Goal: Task Accomplishment & Management: Complete application form

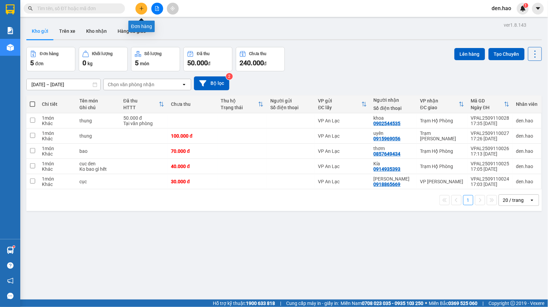
click at [141, 9] on icon "plus" at bounding box center [141, 8] width 5 height 5
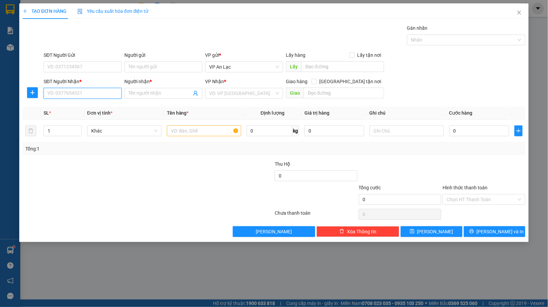
click at [107, 94] on input "SĐT Người Nhận *" at bounding box center [83, 93] width 78 height 11
click at [95, 108] on div "0916541538 - [GEOGRAPHIC_DATA]" at bounding box center [86, 107] width 76 height 7
type input "0916541538"
type input "hoàng hà"
type input "50.000"
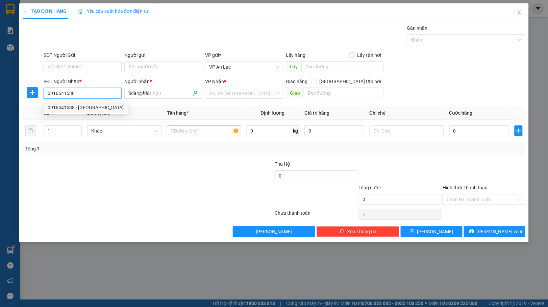
type input "50.000"
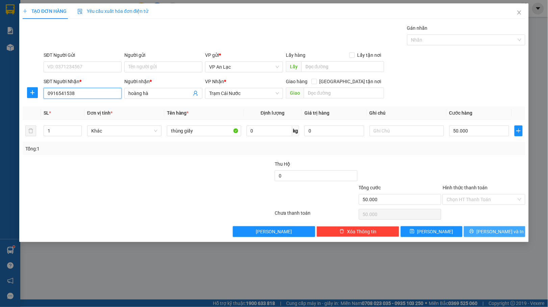
type input "0916541538"
click at [473, 230] on icon "printer" at bounding box center [471, 231] width 4 height 4
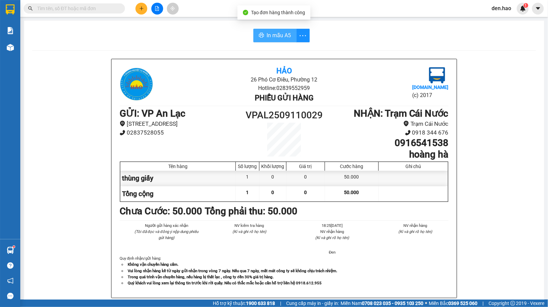
click at [267, 34] on span "In mẫu A5" at bounding box center [279, 35] width 24 height 8
click at [146, 6] on button at bounding box center [141, 9] width 12 height 12
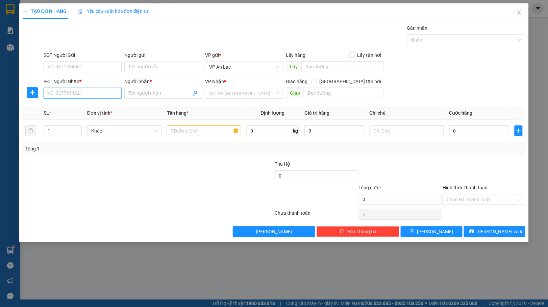
click at [98, 94] on input "SĐT Người Nhận *" at bounding box center [83, 93] width 78 height 11
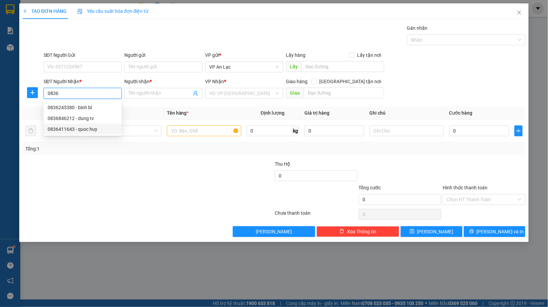
click at [79, 130] on div "0836411643 - quoc huy" at bounding box center [83, 128] width 70 height 7
type input "0836411643"
type input "quoc huy"
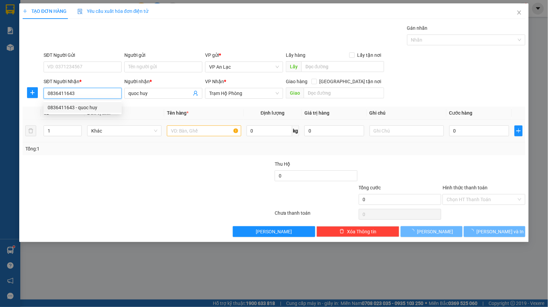
type input "130.000"
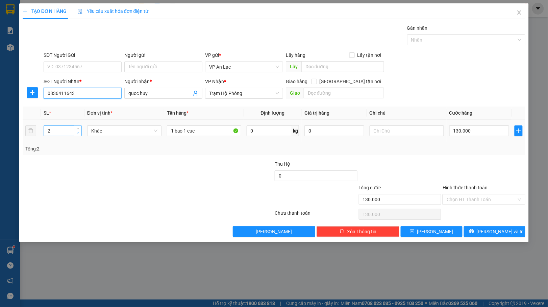
type input "0836411643"
type input "1"
click at [78, 134] on icon "down" at bounding box center [78, 133] width 2 height 2
click at [200, 130] on input "1 bao 1 cuc" at bounding box center [204, 130] width 74 height 11
type input "1"
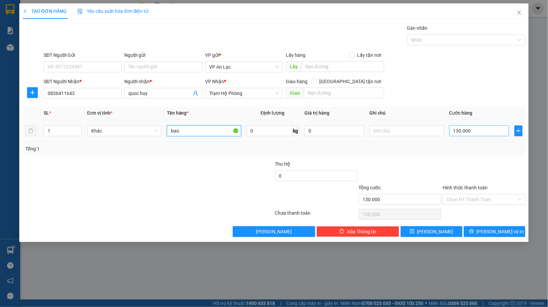
type input "bao"
click at [484, 132] on input "130.000" at bounding box center [479, 130] width 60 height 11
type input "0"
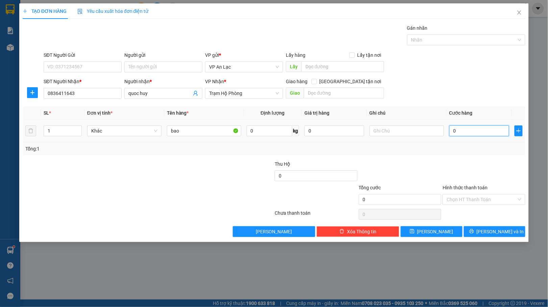
type input "0"
click at [451, 126] on input "0" at bounding box center [479, 130] width 60 height 11
type input "70"
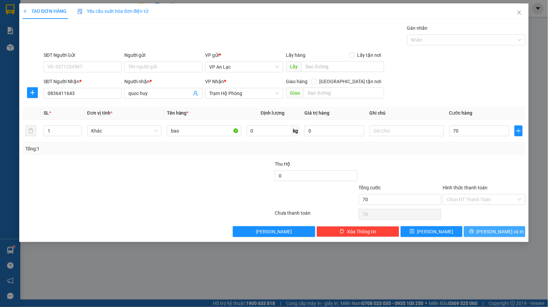
type input "70.000"
click at [488, 230] on span "[PERSON_NAME] và In" at bounding box center [499, 231] width 47 height 7
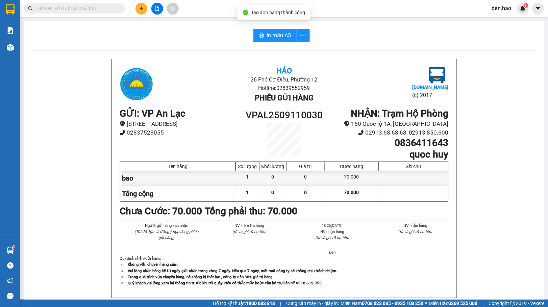
click at [260, 28] on div "In mẫu A5 Hảo 26 Phó Cơ Điều, Phường 12 Hotline: 02839552959 Phiếu gửi hàng Vex…" at bounding box center [284, 281] width 520 height 521
click at [262, 34] on button "In mẫu A5" at bounding box center [274, 36] width 43 height 14
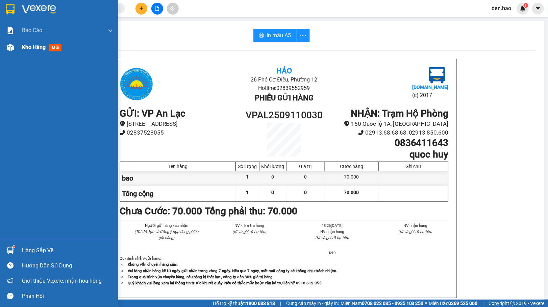
click at [7, 49] on img at bounding box center [10, 47] width 7 height 7
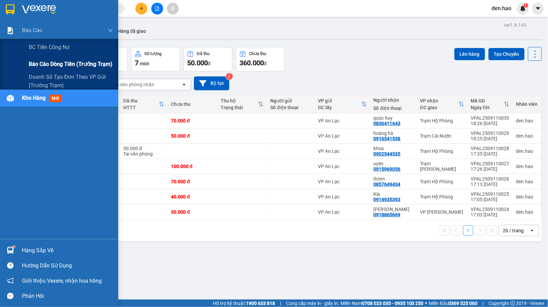
click at [42, 62] on span "Báo cáo dòng tiền (trưởng trạm)" at bounding box center [71, 64] width 84 height 8
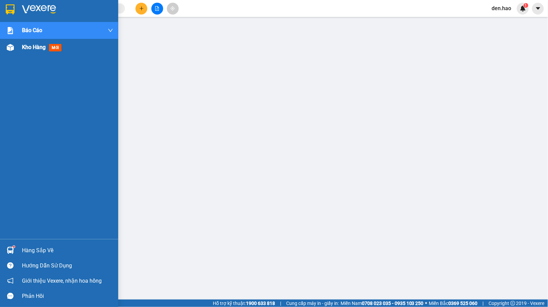
click at [9, 46] on img at bounding box center [10, 47] width 7 height 7
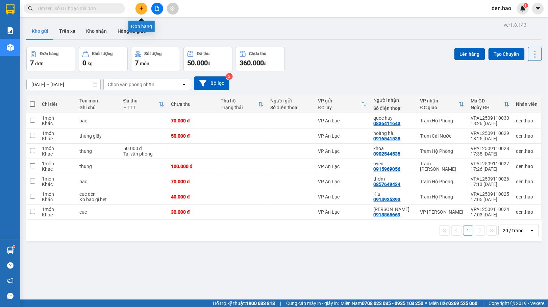
click at [139, 8] on icon "plus" at bounding box center [141, 8] width 5 height 5
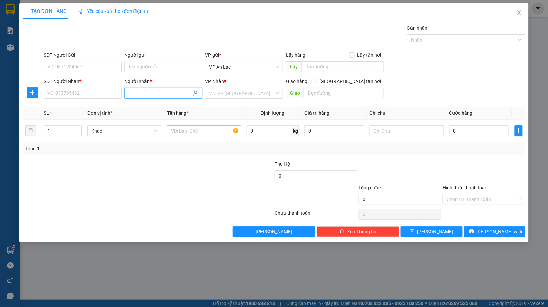
click at [131, 95] on input "Người nhận *" at bounding box center [159, 92] width 63 height 7
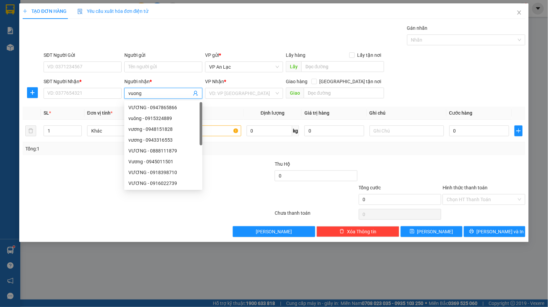
type input "vuong"
click at [161, 173] on div "vương bánh bao - 0902800703" at bounding box center [166, 171] width 77 height 7
type input "0902800703"
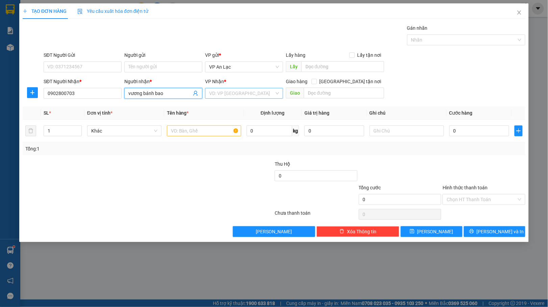
type input "vương bánh bao"
click at [219, 91] on input "search" at bounding box center [241, 93] width 65 height 10
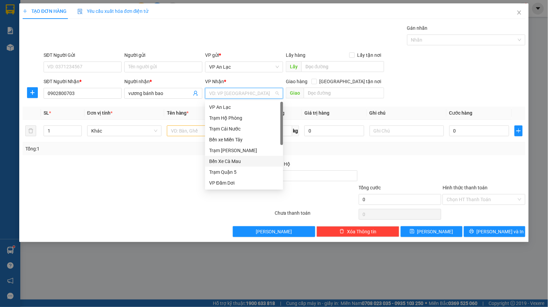
click at [232, 160] on div "Bến Xe Cà Mau" at bounding box center [244, 160] width 70 height 7
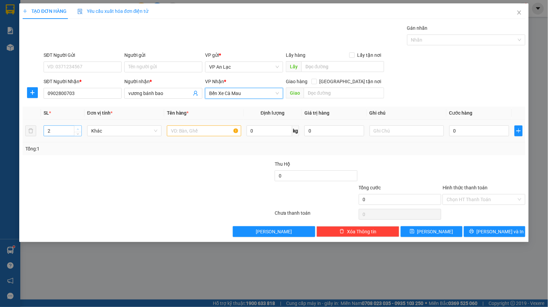
click at [76, 126] on span "Increase Value" at bounding box center [77, 129] width 7 height 6
type input "4"
click at [76, 126] on span "Increase Value" at bounding box center [77, 129] width 7 height 6
click at [192, 139] on td at bounding box center [204, 131] width 80 height 23
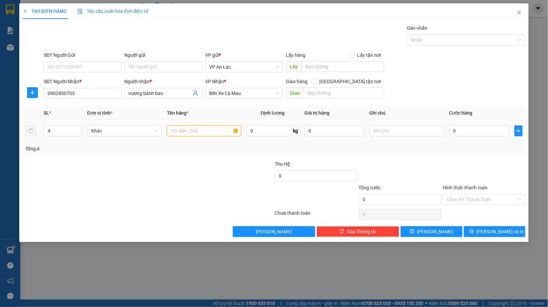
click at [194, 135] on input "text" at bounding box center [204, 130] width 74 height 11
type input "thung"
click at [449, 131] on input "0" at bounding box center [479, 130] width 60 height 11
type input "20"
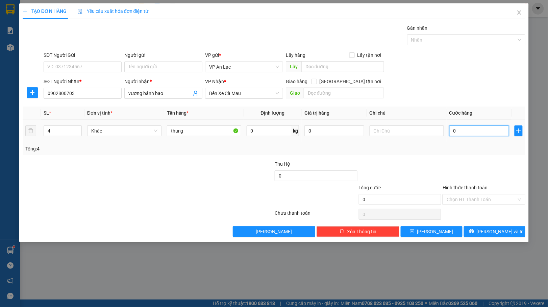
type input "20"
type input "0"
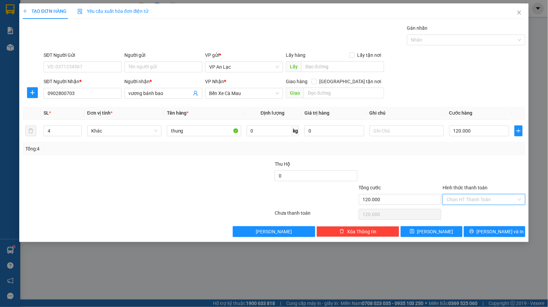
click at [471, 198] on input "Hình thức thanh toán" at bounding box center [481, 199] width 70 height 10
click at [469, 214] on div "Tại văn phòng" at bounding box center [484, 213] width 75 height 7
click at [481, 230] on button "[PERSON_NAME] và In" at bounding box center [495, 231] width 62 height 11
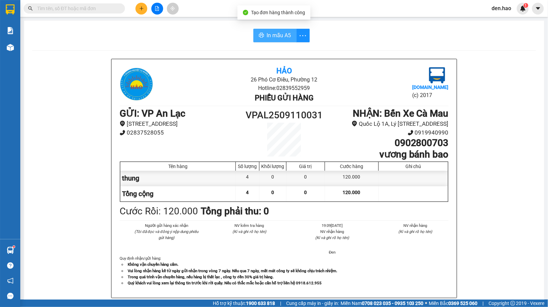
click at [276, 27] on div "In mẫu A5 Hảo 26 Phó Cơ Điều, Phường 12 Hotline: 02839552959 Phiếu gửi hàng Vex…" at bounding box center [284, 281] width 520 height 521
click at [274, 35] on span "In mẫu A5" at bounding box center [279, 35] width 24 height 8
click at [151, 7] on button at bounding box center [157, 9] width 12 height 12
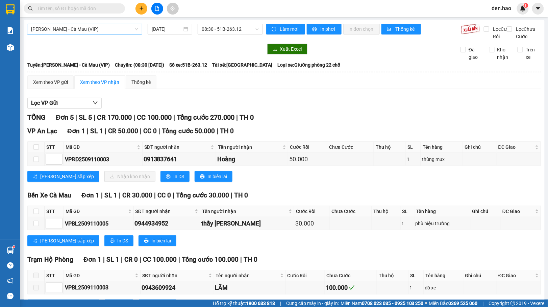
click at [117, 33] on span "Hồ Chí Minh - Cà Mau (VIP)" at bounding box center [84, 29] width 107 height 10
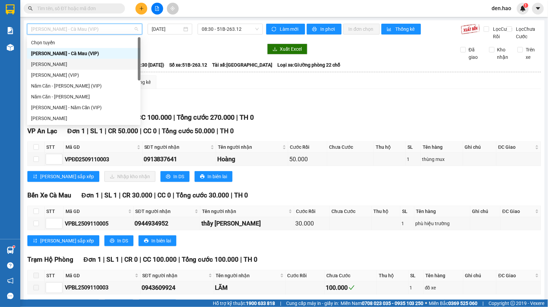
click at [70, 61] on div "Cà Mau - Hồ Chí Minh" at bounding box center [83, 63] width 105 height 7
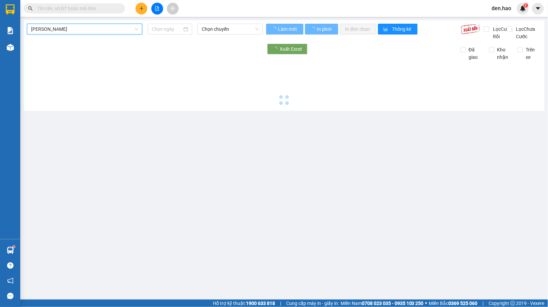
type input "11/09/2025"
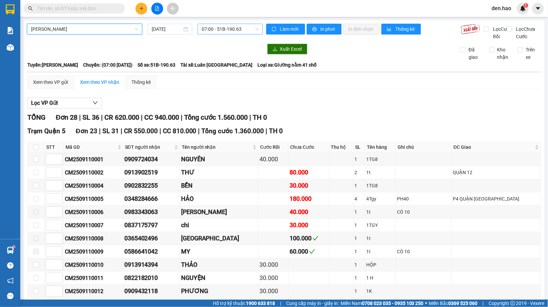
click at [227, 32] on span "07:00 - 51B-190.63" at bounding box center [230, 29] width 57 height 10
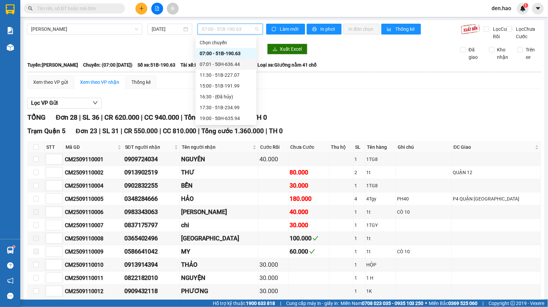
click at [230, 61] on div "07:01 - 50H-636.44" at bounding box center [226, 63] width 53 height 7
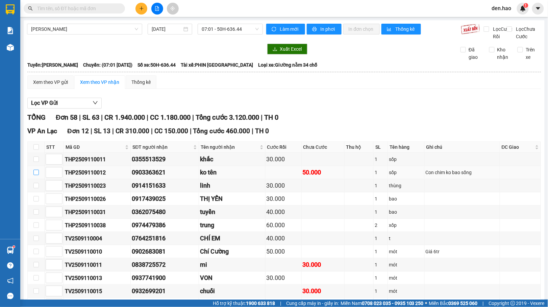
click at [34, 169] on input "checkbox" at bounding box center [35, 171] width 5 height 5
checkbox input "true"
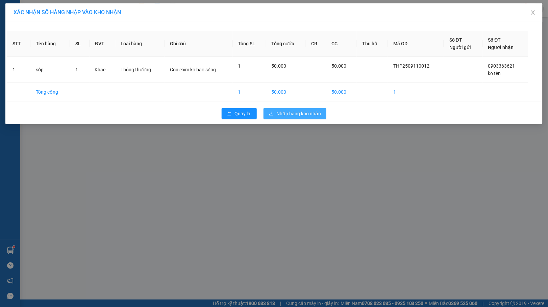
click at [300, 110] on button "Nhập hàng kho nhận" at bounding box center [294, 113] width 63 height 11
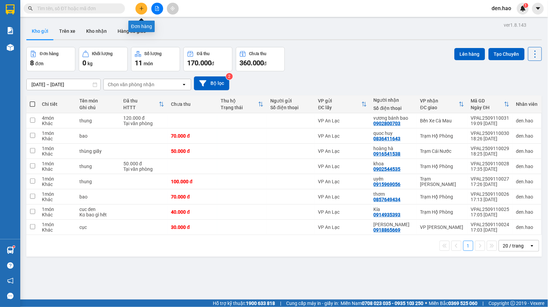
click at [139, 5] on button at bounding box center [141, 9] width 12 height 12
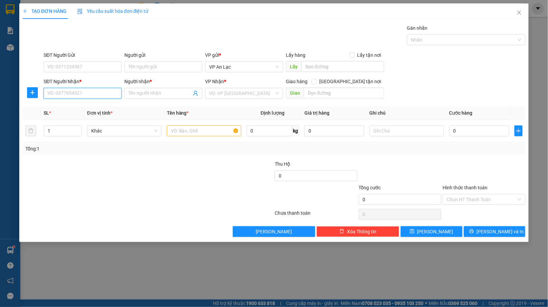
click at [95, 97] on input "SĐT Người Nhận *" at bounding box center [83, 93] width 78 height 11
click at [72, 108] on div "0974159252 - ly" at bounding box center [83, 107] width 70 height 7
type input "0974159252"
type input "ly"
type input "30.000"
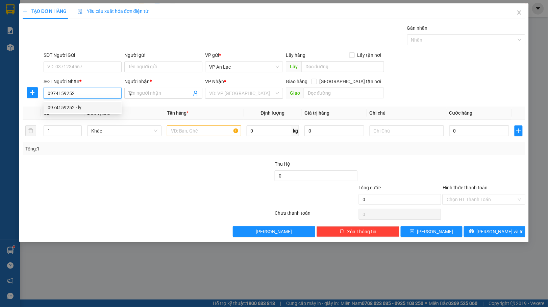
type input "30.000"
type input "0974159252"
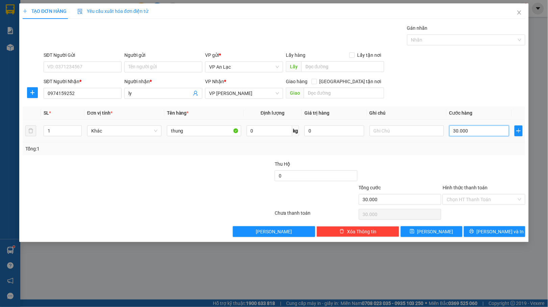
click at [477, 133] on input "30.000" at bounding box center [479, 130] width 60 height 11
type input "0"
click at [450, 130] on input "0" at bounding box center [479, 130] width 60 height 11
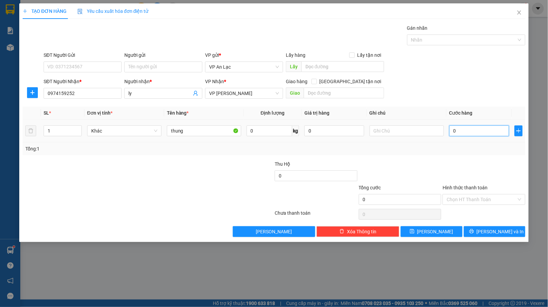
type input "50"
click at [496, 199] on input "Hình thức thanh toán" at bounding box center [481, 199] width 70 height 10
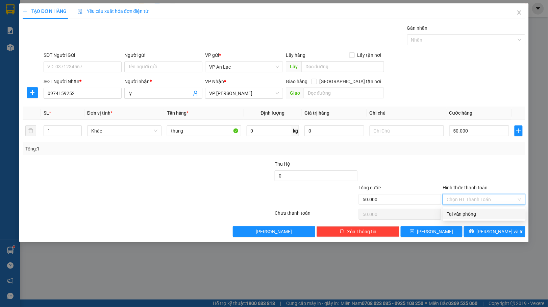
click at [469, 214] on div "Tại văn phòng" at bounding box center [484, 213] width 75 height 7
click at [474, 233] on icon "printer" at bounding box center [471, 231] width 5 height 5
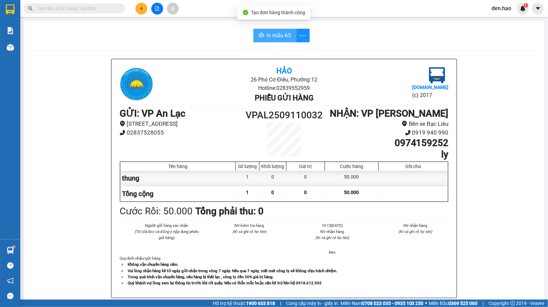
click at [272, 33] on span "In mẫu A5" at bounding box center [279, 35] width 24 height 8
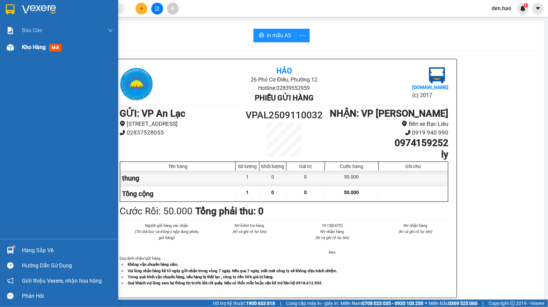
click at [11, 48] on img at bounding box center [10, 47] width 7 height 7
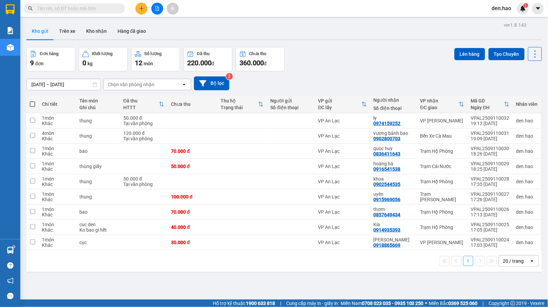
click at [34, 105] on span at bounding box center [32, 103] width 5 height 5
click at [32, 101] on input "checkbox" at bounding box center [32, 101] width 0 height 0
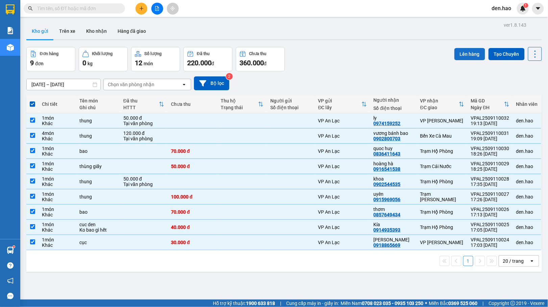
click at [462, 56] on button "Lên hàng" at bounding box center [469, 54] width 31 height 12
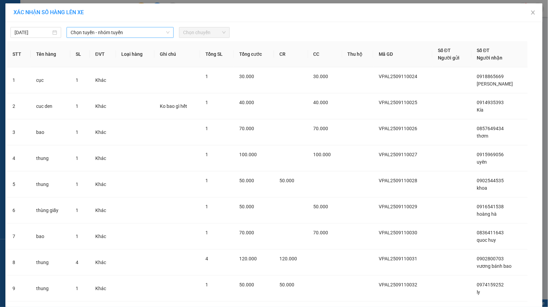
click at [130, 30] on span "Chọn tuyến - nhóm tuyến" at bounding box center [120, 32] width 99 height 10
click at [530, 13] on icon "close" at bounding box center [532, 12] width 5 height 5
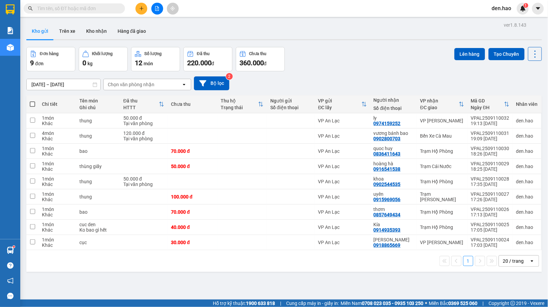
click at [32, 104] on span at bounding box center [32, 103] width 5 height 5
click at [32, 101] on input "checkbox" at bounding box center [32, 101] width 0 height 0
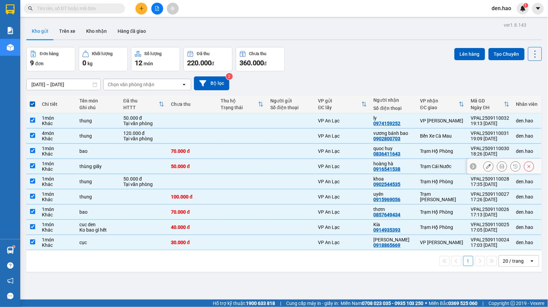
click at [417, 167] on td "Trạm Cái Nước" at bounding box center [442, 166] width 51 height 15
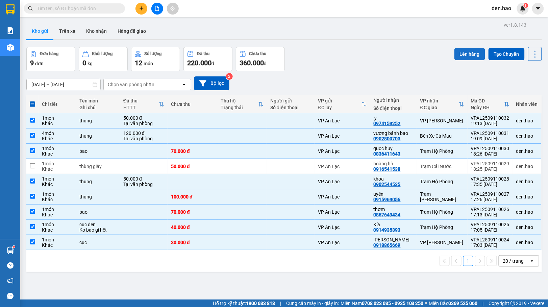
click at [464, 52] on button "Lên hàng" at bounding box center [469, 54] width 31 height 12
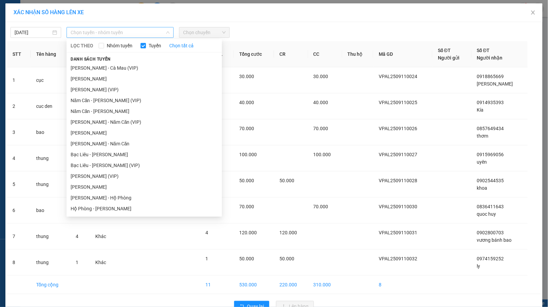
click at [140, 33] on span "Chọn tuyến - nhóm tuyến" at bounding box center [120, 32] width 99 height 10
click at [110, 130] on li "Hồ Chí Minh - Cà Mau" at bounding box center [144, 132] width 155 height 11
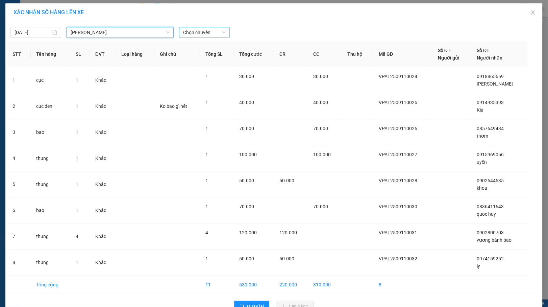
click at [223, 32] on div "Chọn chuyến" at bounding box center [204, 32] width 51 height 11
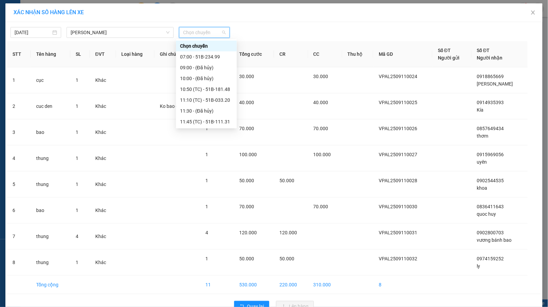
click at [205, 280] on div "19:00 - 51B-071.38" at bounding box center [206, 283] width 53 height 7
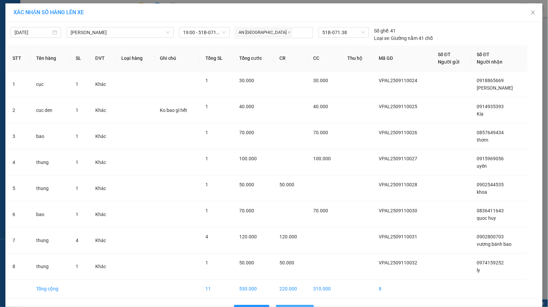
click at [298, 306] on span "Lên hàng" at bounding box center [299, 309] width 20 height 7
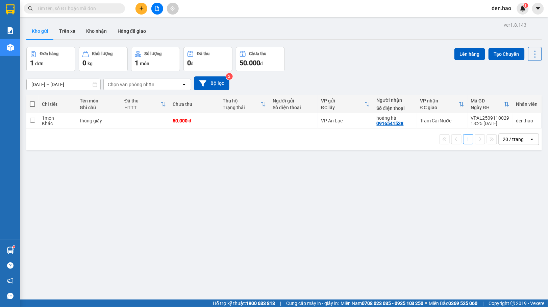
click at [33, 104] on span at bounding box center [32, 103] width 5 height 5
click at [32, 101] on input "checkbox" at bounding box center [32, 101] width 0 height 0
checkbox input "true"
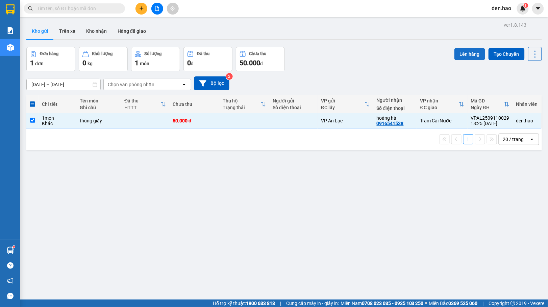
click at [459, 53] on button "Lên hàng" at bounding box center [469, 54] width 31 height 12
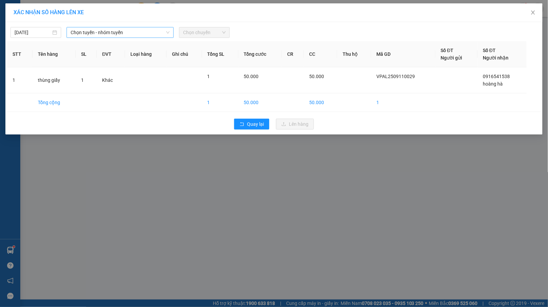
click at [135, 29] on span "Chọn tuyến - nhóm tuyến" at bounding box center [120, 32] width 99 height 10
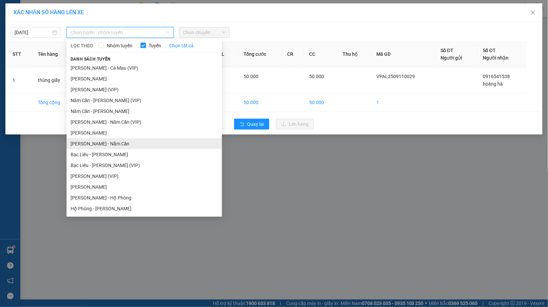
click at [108, 143] on li "Hồ Chí Minh - Năm Căn" at bounding box center [144, 143] width 155 height 11
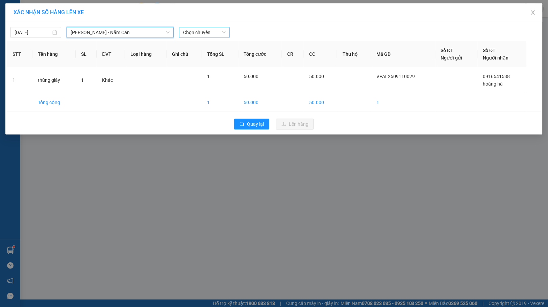
click at [201, 32] on span "Chọn chuyến" at bounding box center [204, 32] width 43 height 10
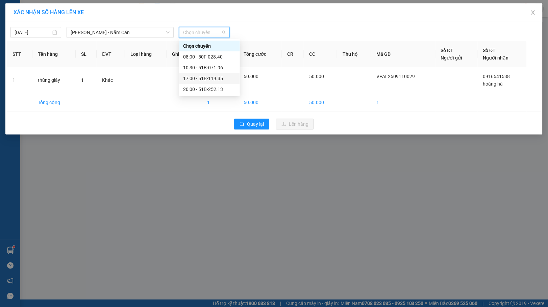
click at [209, 76] on div "17:00 - 51B-119.35" at bounding box center [209, 78] width 53 height 7
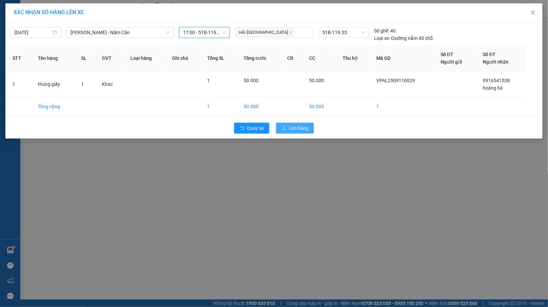
click at [289, 125] on span "Lên hàng" at bounding box center [299, 127] width 20 height 7
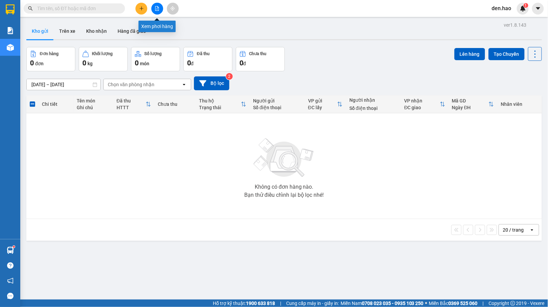
click at [157, 6] on icon "file-add" at bounding box center [157, 8] width 5 height 5
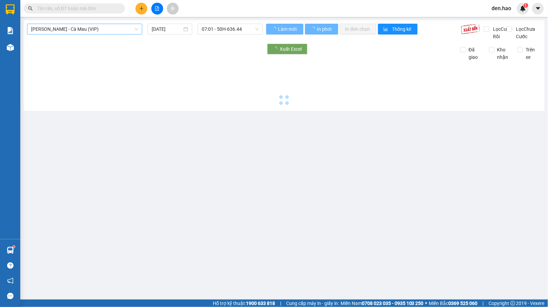
click at [92, 30] on span "Hồ Chí Minh - Cà Mau (VIP)" at bounding box center [84, 29] width 107 height 10
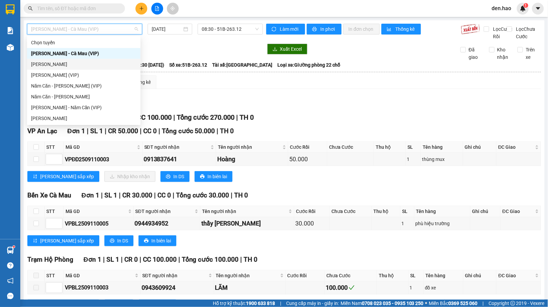
click at [68, 65] on div "Cà Mau - Hồ Chí Minh" at bounding box center [83, 63] width 105 height 7
type input "11/09/2025"
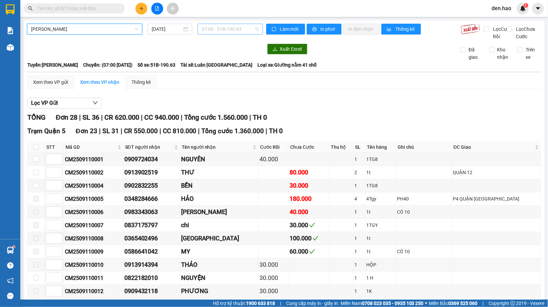
click at [208, 33] on span "07:00 - 51B-190.63" at bounding box center [230, 29] width 57 height 10
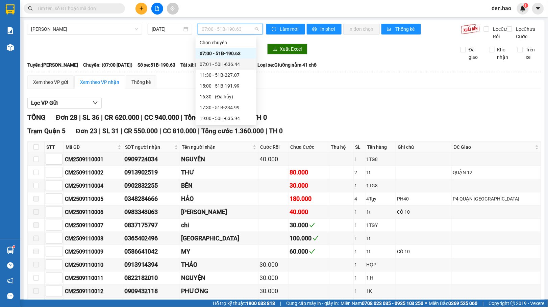
click at [228, 61] on div "07:01 - 50H-636.44" at bounding box center [226, 63] width 53 height 7
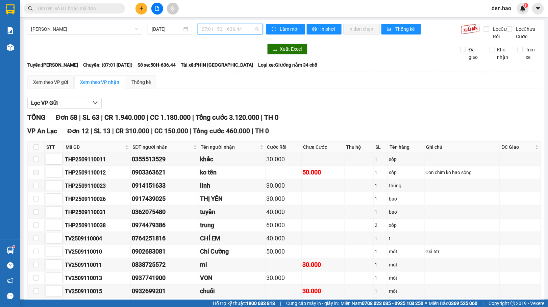
click at [223, 33] on span "07:01 - 50H-636.44" at bounding box center [230, 29] width 57 height 10
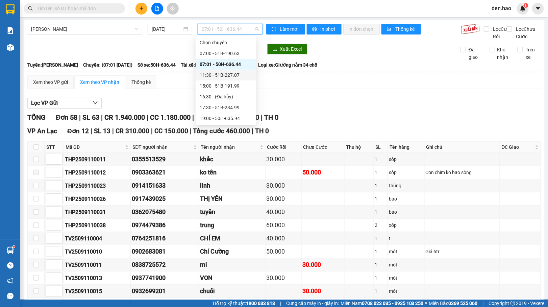
click at [220, 73] on div "11:30 - 51B-227.07" at bounding box center [226, 74] width 53 height 7
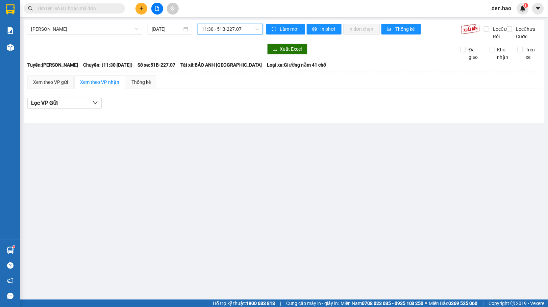
click at [235, 33] on span "11:30 - 51B-227.07" at bounding box center [230, 29] width 57 height 10
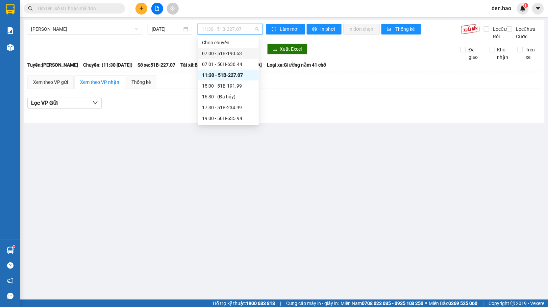
click at [227, 52] on div "07:00 - 51B-190.63" at bounding box center [228, 53] width 53 height 7
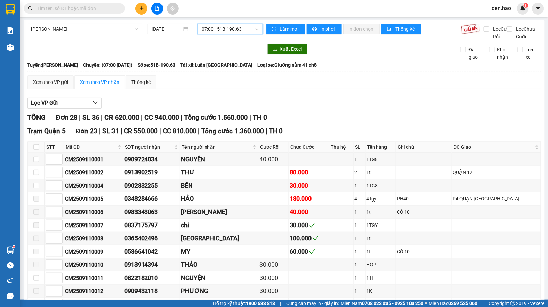
checkbox input "true"
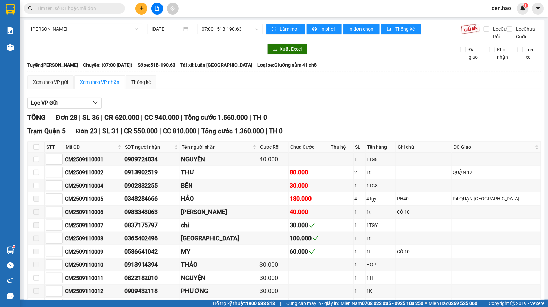
checkbox input "true"
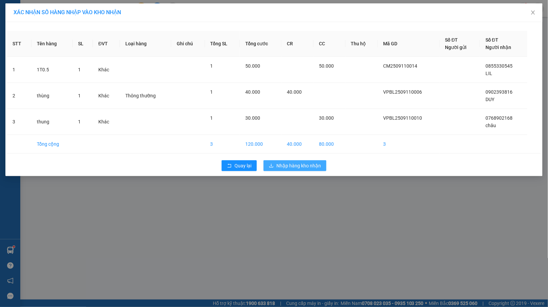
click at [299, 166] on span "Nhập hàng kho nhận" at bounding box center [298, 165] width 45 height 7
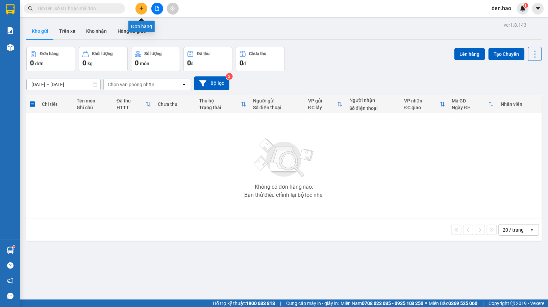
click at [139, 6] on icon "plus" at bounding box center [141, 8] width 5 height 5
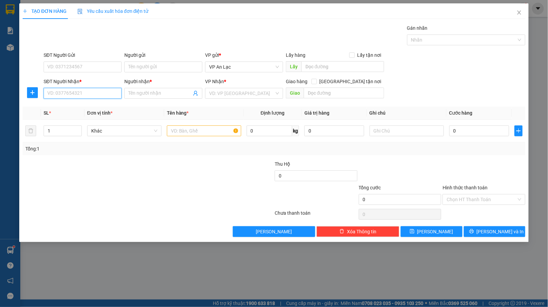
click at [82, 92] on input "SĐT Người Nhận *" at bounding box center [83, 93] width 78 height 11
click at [80, 108] on div "0913367793 - GHI TV" at bounding box center [83, 107] width 70 height 7
type input "0913367793"
type input "GHI TV"
type input "140.000"
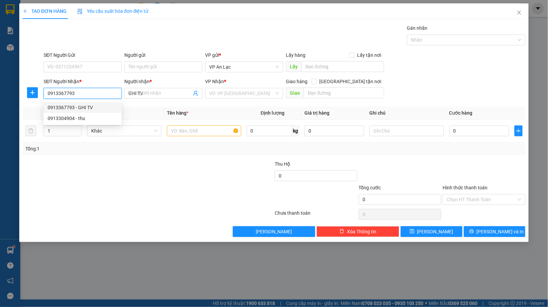
type input "140.000"
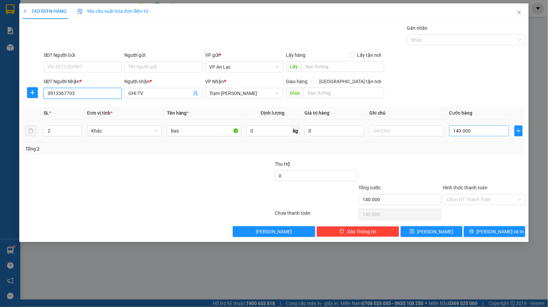
type input "0913367793"
click at [458, 132] on input "140.000" at bounding box center [479, 130] width 60 height 11
type input "10.000"
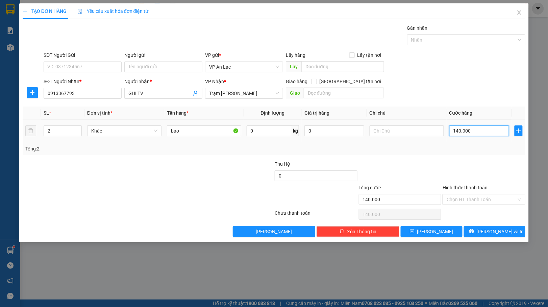
type input "10.000"
type input "120.000"
click at [488, 229] on span "[PERSON_NAME] và In" at bounding box center [499, 231] width 47 height 7
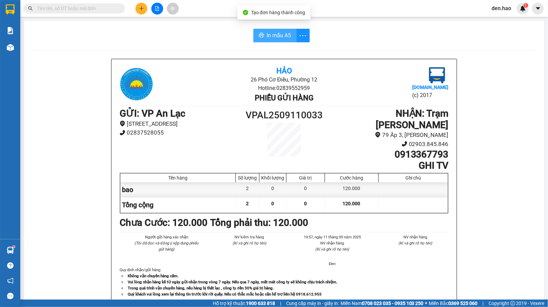
click at [285, 35] on span "In mẫu A5" at bounding box center [279, 35] width 24 height 8
click at [73, 7] on input "text" at bounding box center [77, 8] width 80 height 7
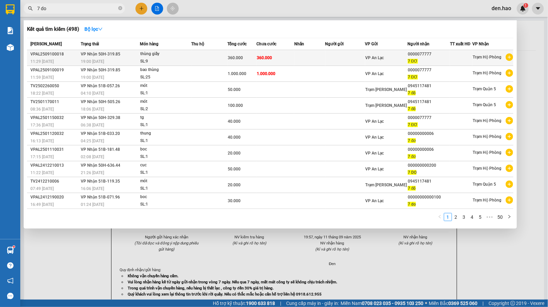
type input "7 do"
click at [336, 54] on td at bounding box center [345, 58] width 40 height 16
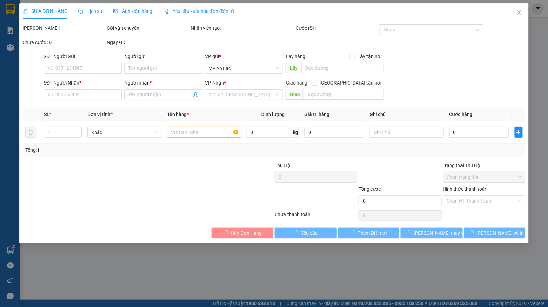
type input "0000077777"
type input "7 ĐƠ"
type input "360.000"
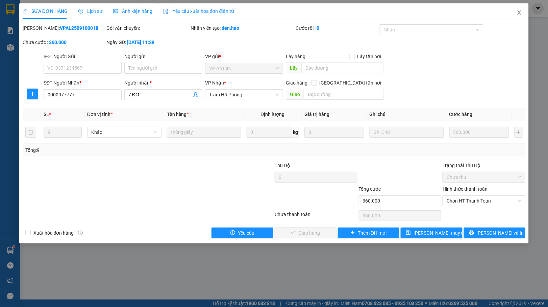
click at [519, 8] on span "Close" at bounding box center [518, 12] width 19 height 19
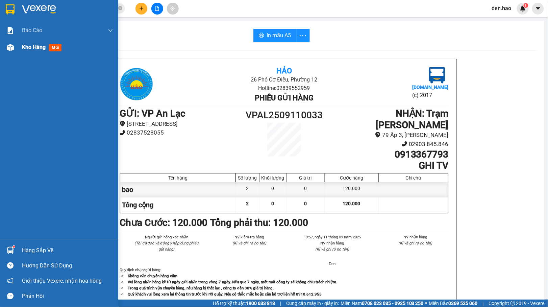
click at [16, 51] on div at bounding box center [10, 48] width 12 height 12
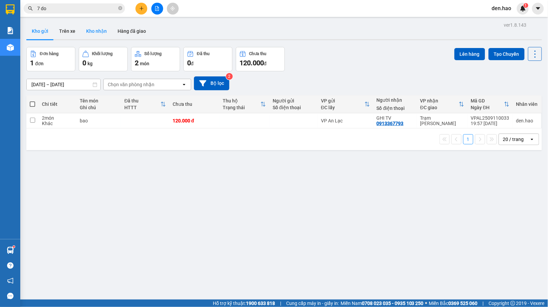
click at [98, 28] on button "Kho nhận" at bounding box center [96, 31] width 31 height 16
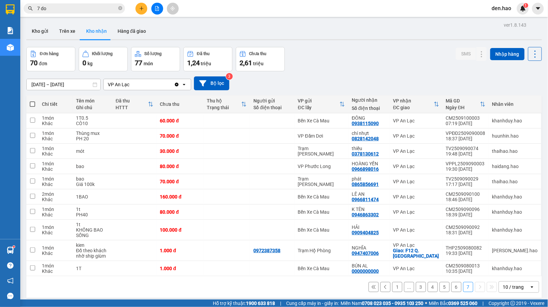
click at [392, 282] on button "1" at bounding box center [397, 287] width 10 height 10
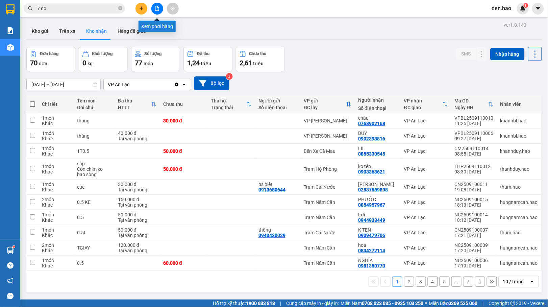
click at [160, 7] on button at bounding box center [157, 9] width 12 height 12
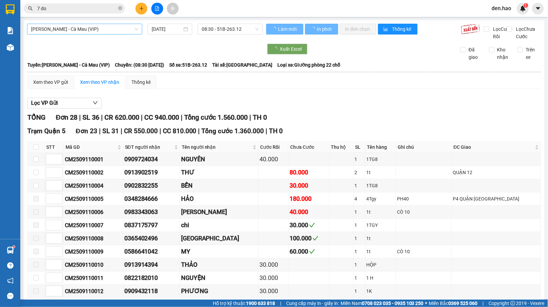
click at [104, 27] on span "Hồ Chí Minh - Cà Mau (VIP)" at bounding box center [84, 29] width 107 height 10
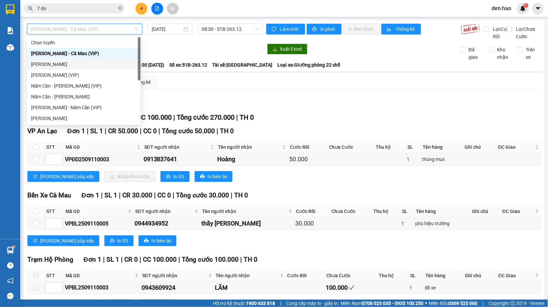
drag, startPoint x: 60, startPoint y: 65, endPoint x: 76, endPoint y: 57, distance: 17.5
click at [60, 64] on div "Cà Mau - Hồ Chí Minh" at bounding box center [83, 63] width 105 height 7
type input "11/09/2025"
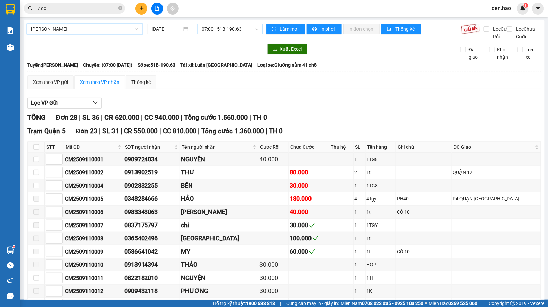
click at [241, 32] on span "07:00 - 51B-190.63" at bounding box center [230, 29] width 57 height 10
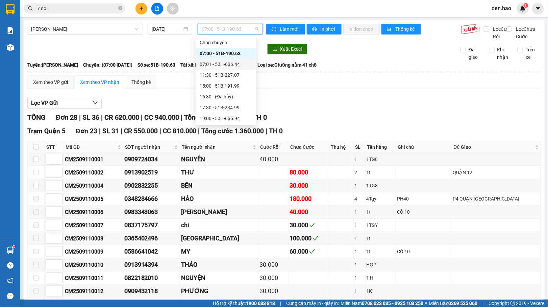
click at [224, 63] on div "07:01 - 50H-636.44" at bounding box center [226, 63] width 53 height 7
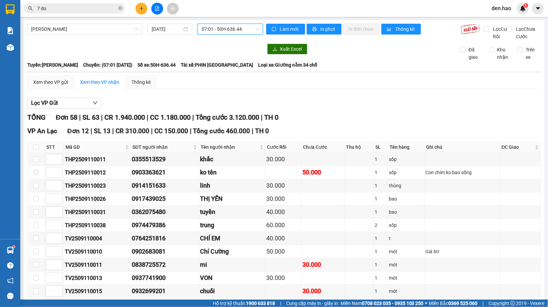
click at [31, 297] on td at bounding box center [36, 303] width 17 height 13
click at [36, 301] on input "checkbox" at bounding box center [35, 303] width 5 height 5
checkbox input "true"
click at [35, 288] on input "checkbox" at bounding box center [35, 290] width 5 height 5
checkbox input "true"
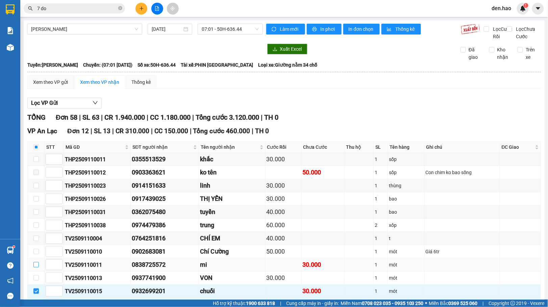
click at [38, 262] on input "checkbox" at bounding box center [35, 264] width 5 height 5
checkbox input "true"
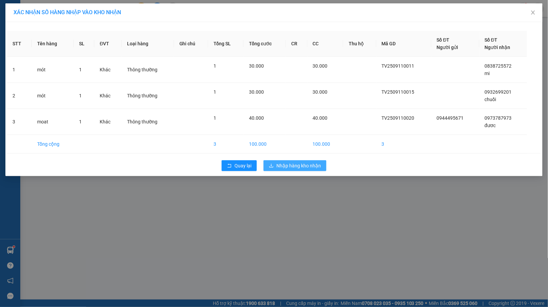
click at [300, 165] on span "Nhập hàng kho nhận" at bounding box center [298, 165] width 45 height 7
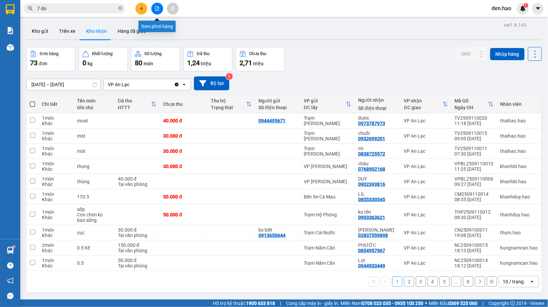
click at [155, 8] on icon "file-add" at bounding box center [157, 8] width 5 height 5
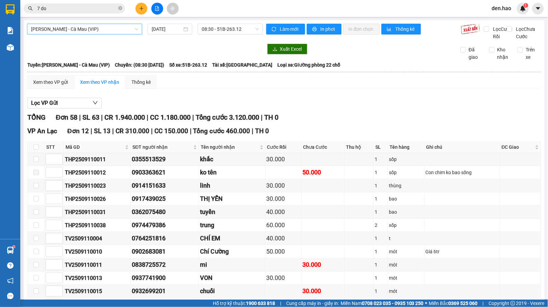
click at [97, 27] on span "Hồ Chí Minh - Cà Mau (VIP)" at bounding box center [84, 29] width 107 height 10
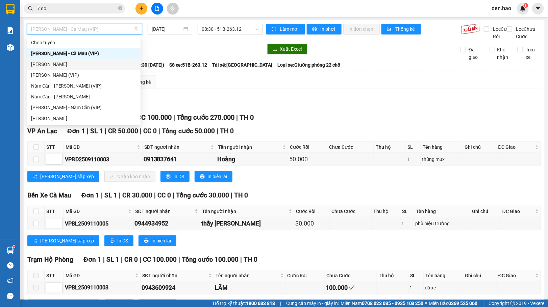
click at [66, 65] on div "Cà Mau - Hồ Chí Minh" at bounding box center [83, 63] width 105 height 7
type input "11/09/2025"
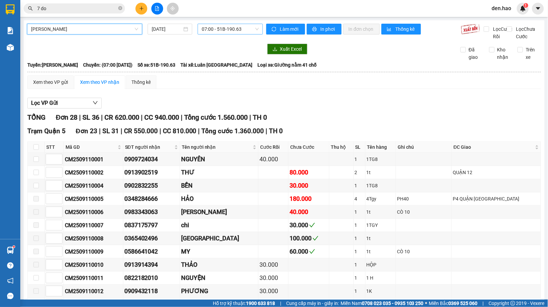
click at [220, 31] on span "07:00 - 51B-190.63" at bounding box center [230, 29] width 57 height 10
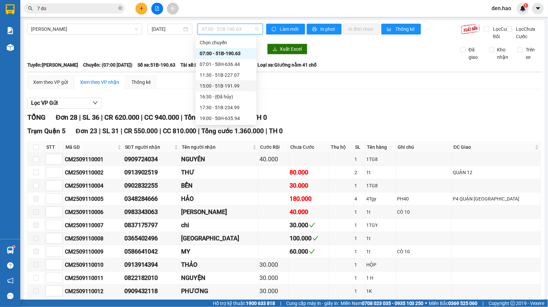
click at [216, 85] on div "15:00 - 51B-191.99" at bounding box center [226, 85] width 53 height 7
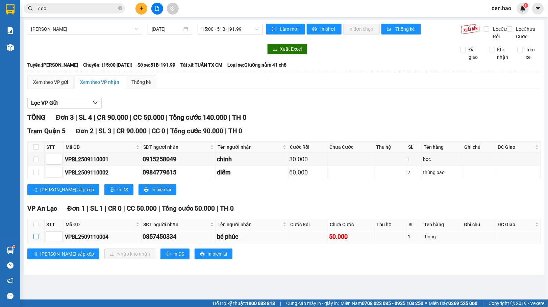
click at [34, 239] on input "checkbox" at bounding box center [35, 236] width 5 height 5
checkbox input "true"
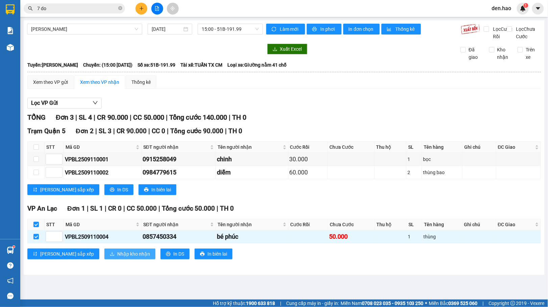
click at [117, 257] on span "Nhập kho nhận" at bounding box center [133, 253] width 33 height 7
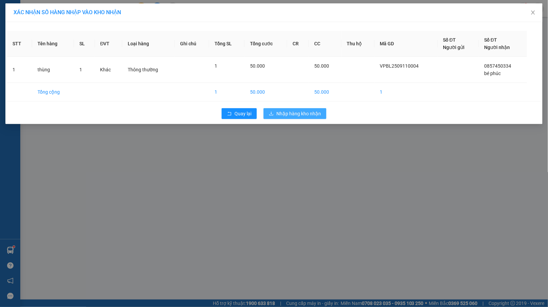
click at [298, 111] on span "Nhập hàng kho nhận" at bounding box center [298, 113] width 45 height 7
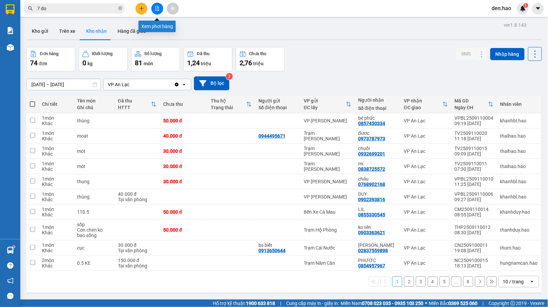
click at [155, 8] on icon "file-add" at bounding box center [157, 8] width 5 height 5
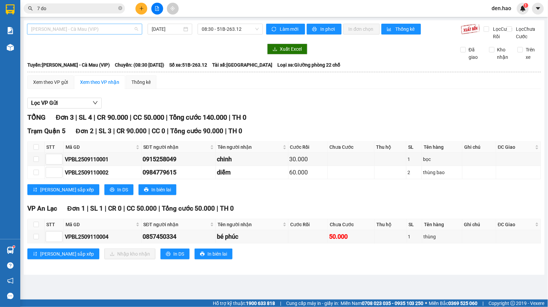
click at [101, 27] on span "Hồ Chí Minh - Cà Mau (VIP)" at bounding box center [84, 29] width 107 height 10
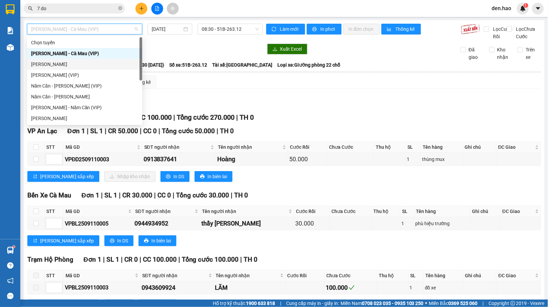
click at [74, 64] on div "Cà Mau - Hồ Chí Minh" at bounding box center [84, 63] width 107 height 7
type input "11/09/2025"
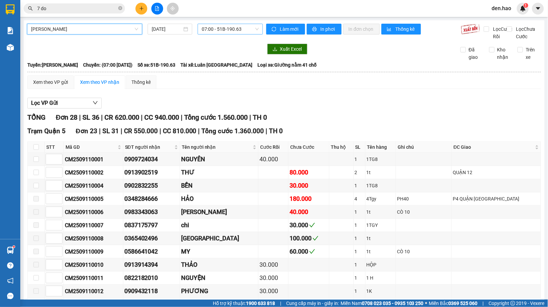
click at [211, 26] on span "07:00 - 51B-190.63" at bounding box center [230, 29] width 57 height 10
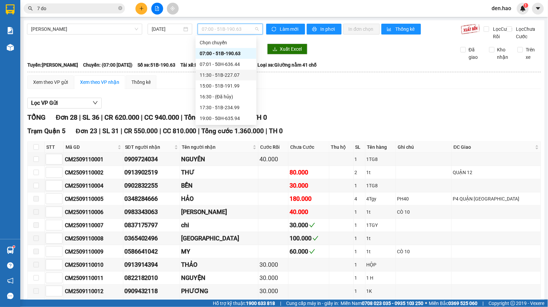
click at [214, 75] on div "11:30 - 51B-227.07" at bounding box center [226, 74] width 53 height 7
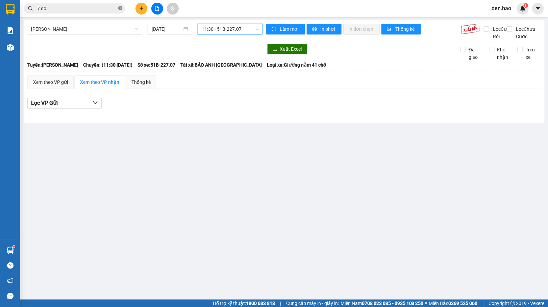
click at [121, 8] on icon "close-circle" at bounding box center [120, 8] width 4 height 4
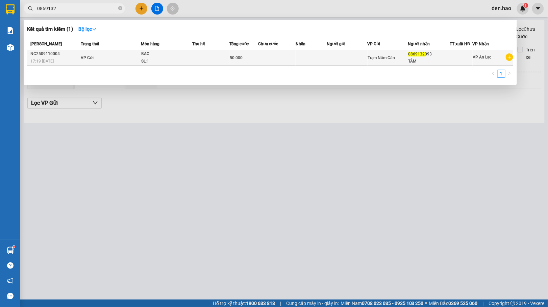
type input "0869132"
click at [362, 57] on td at bounding box center [347, 58] width 41 height 16
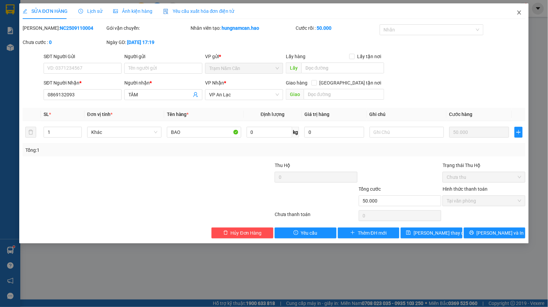
click at [518, 12] on icon "close" at bounding box center [518, 12] width 5 height 5
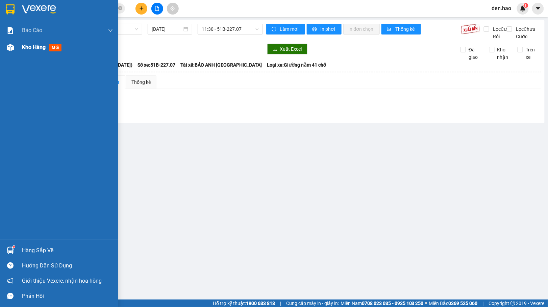
click at [11, 45] on img at bounding box center [10, 47] width 7 height 7
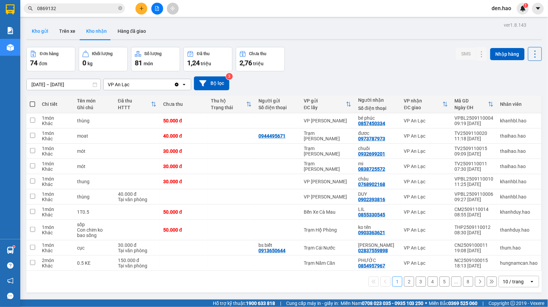
click at [42, 28] on button "Kho gửi" at bounding box center [39, 31] width 27 height 16
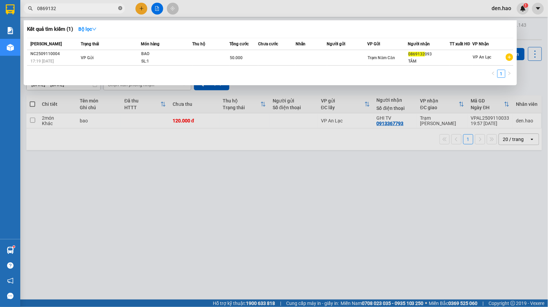
click at [120, 7] on icon "close-circle" at bounding box center [120, 8] width 4 height 4
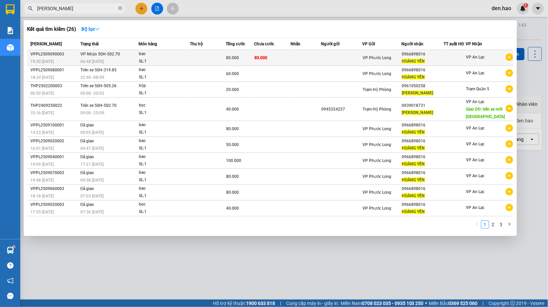
type input "hoang yen"
click at [321, 57] on td at bounding box center [305, 58] width 30 height 16
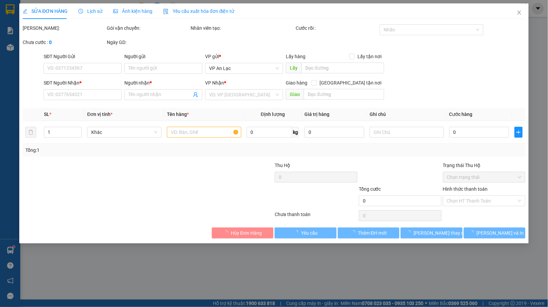
type input "0966898016"
type input "HOÀNG YẾN"
type input "80.000"
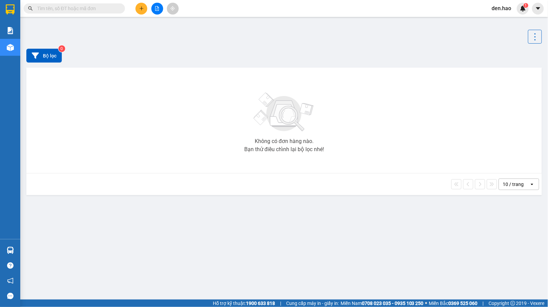
click at [95, 7] on input "text" at bounding box center [77, 8] width 80 height 7
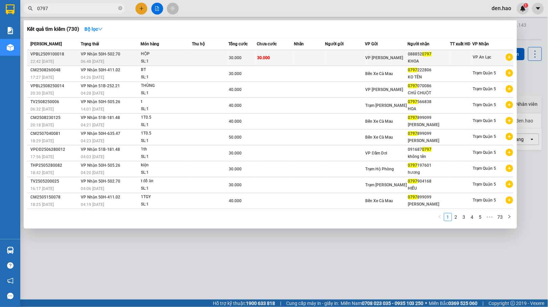
type input "0797"
click at [357, 52] on td at bounding box center [345, 58] width 40 height 16
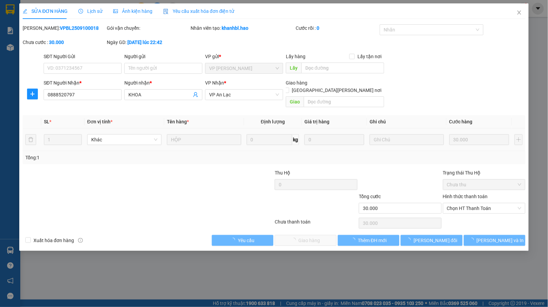
type input "0888520797"
type input "KHOA"
type input "30.000"
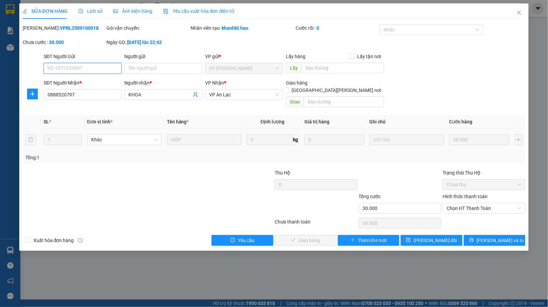
drag, startPoint x: 470, startPoint y: 198, endPoint x: 467, endPoint y: 210, distance: 12.4
click at [470, 203] on span "Chọn HT Thanh Toán" at bounding box center [483, 208] width 75 height 10
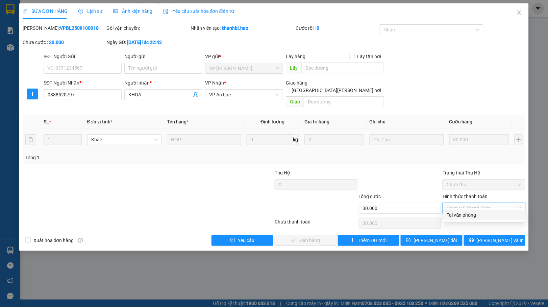
click at [465, 213] on div "Tại văn phòng" at bounding box center [484, 214] width 75 height 7
type input "0"
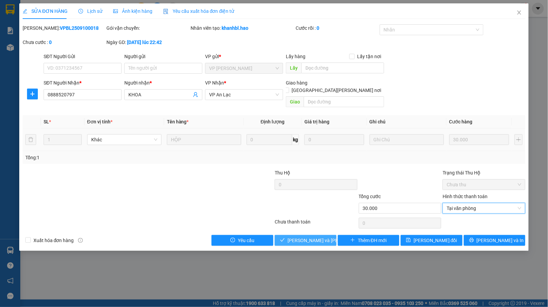
click at [285, 237] on icon "check" at bounding box center [282, 239] width 5 height 5
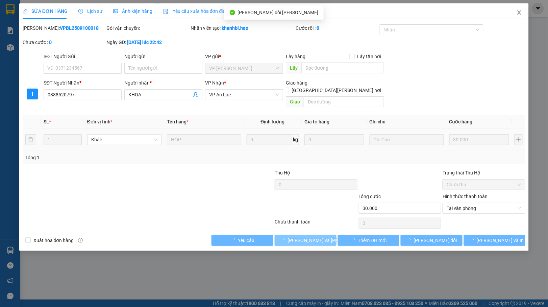
click at [524, 16] on span "Close" at bounding box center [518, 12] width 19 height 19
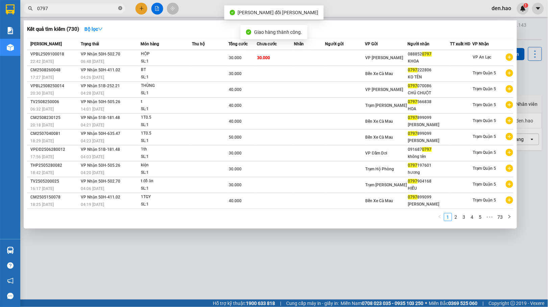
click at [121, 11] on span at bounding box center [120, 8] width 4 height 6
click at [121, 10] on span at bounding box center [120, 8] width 4 height 7
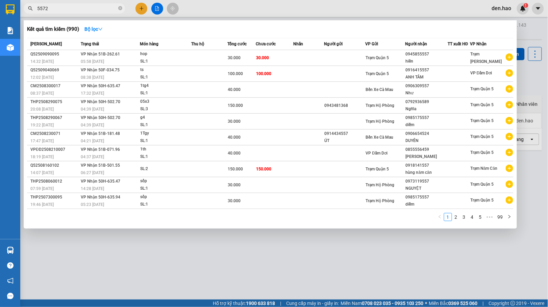
click at [72, 8] on input "5572" at bounding box center [77, 8] width 80 height 7
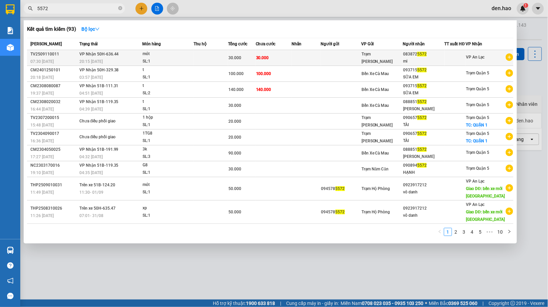
type input "5572"
click at [321, 53] on td at bounding box center [305, 58] width 29 height 16
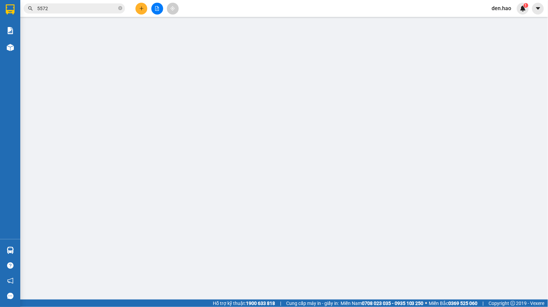
type input "0838725572"
type input "mi"
type input "30.000"
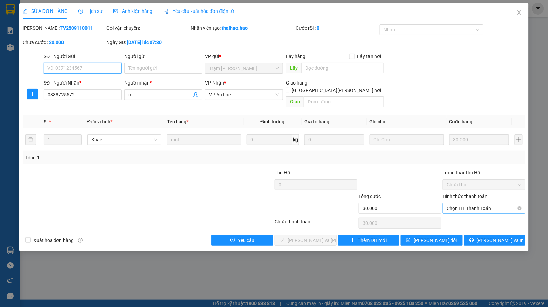
click at [488, 203] on span "Chọn HT Thanh Toán" at bounding box center [483, 208] width 75 height 10
click at [484, 216] on div "Tại văn phòng" at bounding box center [484, 214] width 75 height 7
type input "0"
click at [292, 236] on span "[PERSON_NAME] và [PERSON_NAME] hàng" at bounding box center [332, 239] width 91 height 7
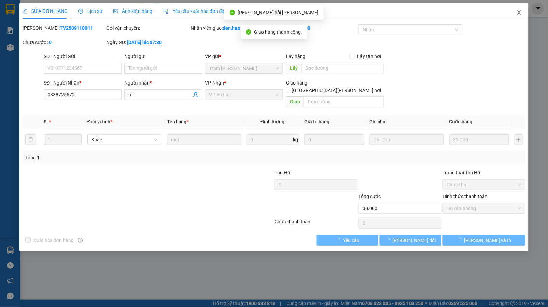
click at [518, 8] on span "Close" at bounding box center [518, 12] width 19 height 19
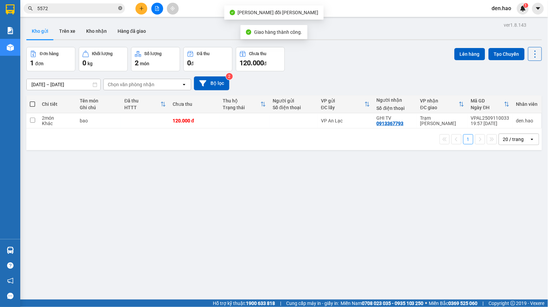
click at [120, 11] on span at bounding box center [120, 8] width 4 height 6
click at [121, 11] on span at bounding box center [120, 8] width 4 height 7
click at [531, 58] on icon at bounding box center [534, 53] width 9 height 9
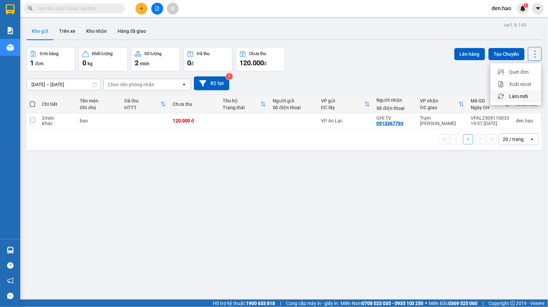
click at [525, 97] on span "Làm mới" at bounding box center [518, 96] width 19 height 7
click at [143, 3] on button at bounding box center [141, 9] width 12 height 12
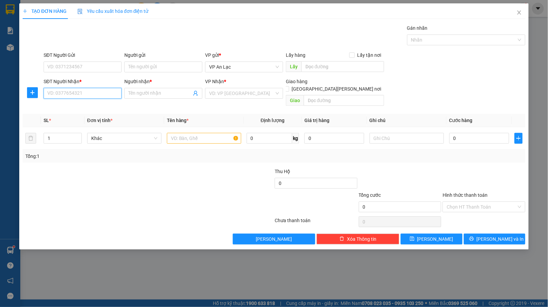
click at [84, 91] on input "SĐT Người Nhận *" at bounding box center [83, 93] width 78 height 11
click at [86, 95] on input "4633" at bounding box center [83, 93] width 78 height 11
type input "4"
click at [63, 105] on div "0978786433 - Khô Gà [PERSON_NAME]" at bounding box center [89, 107] width 83 height 7
type input "0978786433"
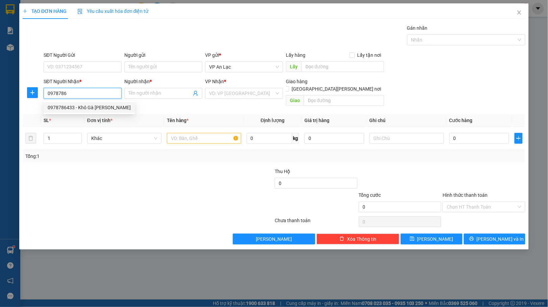
type input "[PERSON_NAME]"
type input "300.000"
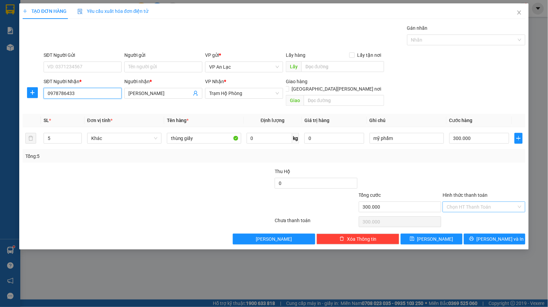
type input "0978786433"
drag, startPoint x: 501, startPoint y: 204, endPoint x: 494, endPoint y: 204, distance: 7.1
click at [501, 203] on input "Hình thức thanh toán" at bounding box center [481, 207] width 70 height 10
click at [484, 213] on div "Tại văn phòng" at bounding box center [484, 213] width 75 height 7
type input "0"
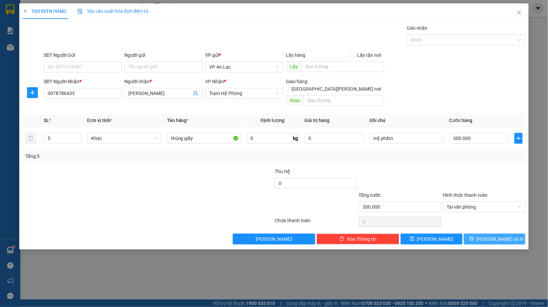
click at [482, 233] on button "[PERSON_NAME] và In" at bounding box center [495, 238] width 62 height 11
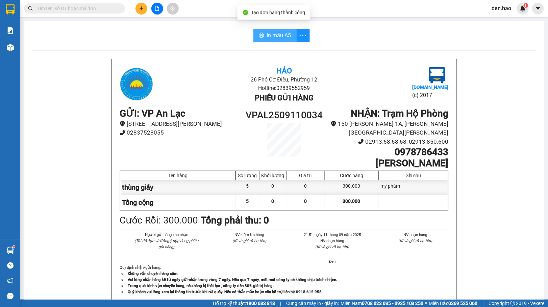
click at [263, 30] on button "In mẫu A5" at bounding box center [274, 36] width 43 height 14
click at [287, 38] on span "In mẫu A5" at bounding box center [280, 35] width 24 height 8
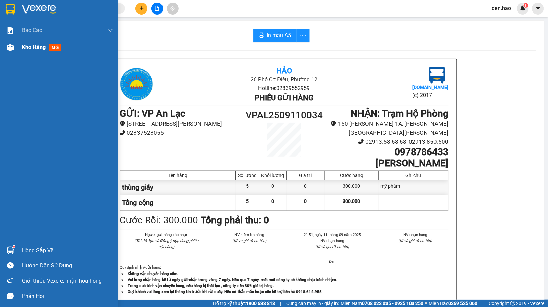
click at [28, 49] on span "Kho hàng" at bounding box center [34, 47] width 24 height 6
